Goal: Transaction & Acquisition: Purchase product/service

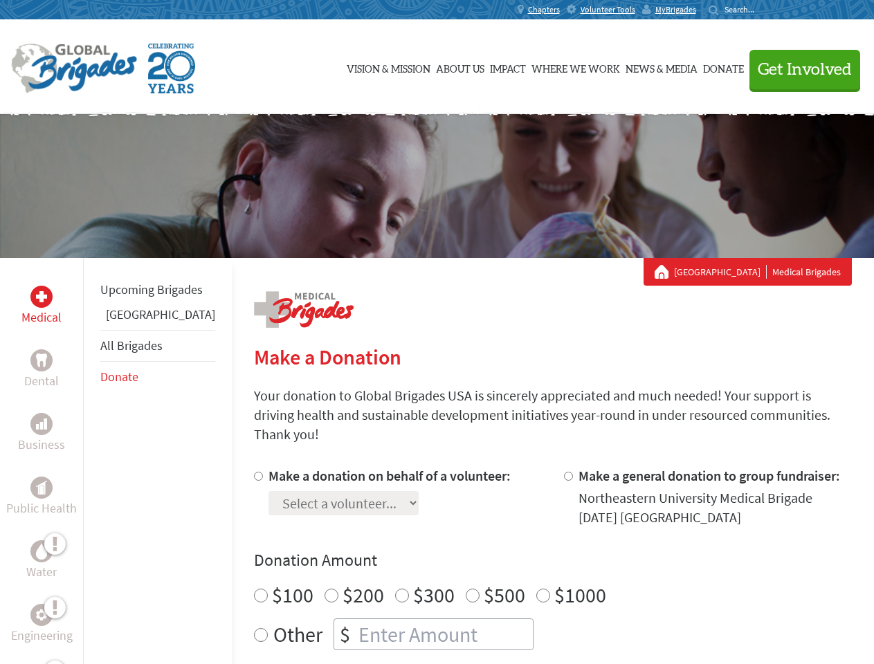
click at [764, 10] on div "Search for:" at bounding box center [735, 9] width 55 height 11
click at [798, 69] on span "Get Involved" at bounding box center [804, 70] width 94 height 17
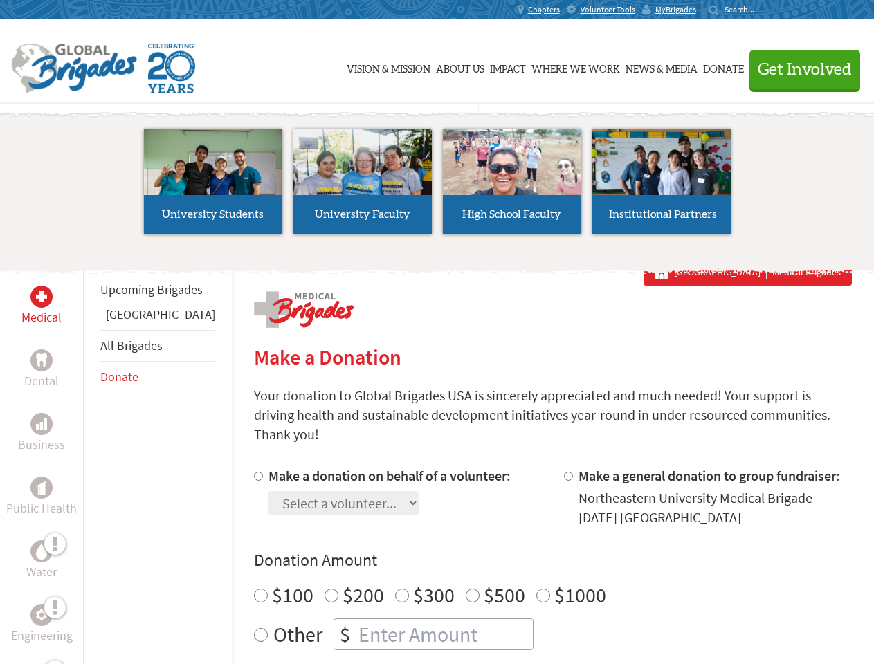
click at [437, 186] on li "High School Faculty" at bounding box center [511, 181] width 149 height 127
click at [91, 461] on div "Upcoming Brigades Panama All Brigades Donate" at bounding box center [157, 590] width 149 height 664
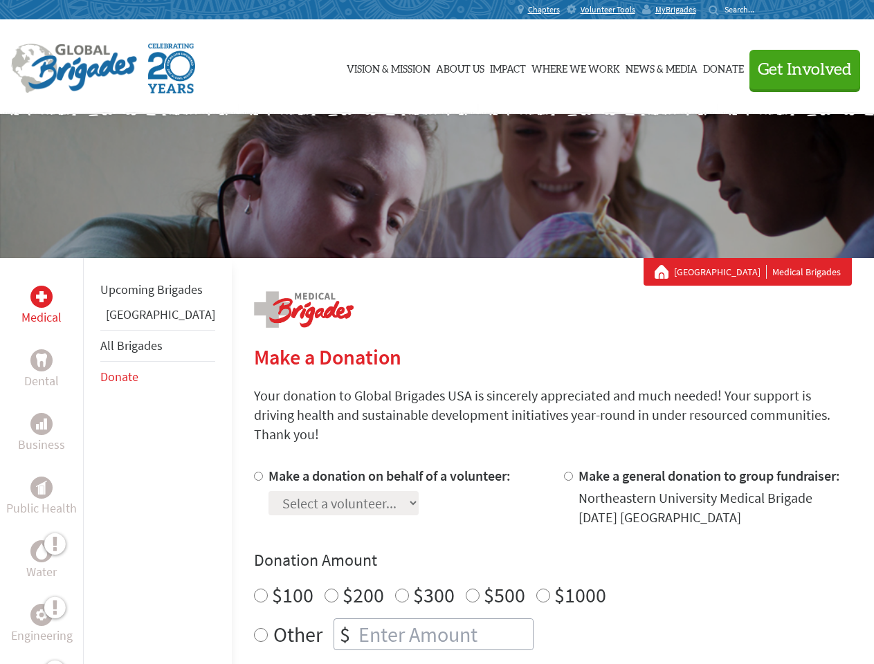
click at [528, 555] on div "Donation Amount $100 $200 $300 $500 $1000 Other $" at bounding box center [553, 599] width 598 height 101
click at [254, 472] on input "Make a donation on behalf of a volunteer:" at bounding box center [258, 476] width 9 height 9
radio input "true"
click at [564, 472] on input "Make a general donation to group fundraiser:" at bounding box center [568, 476] width 9 height 9
radio input "true"
